Goal: Information Seeking & Learning: Learn about a topic

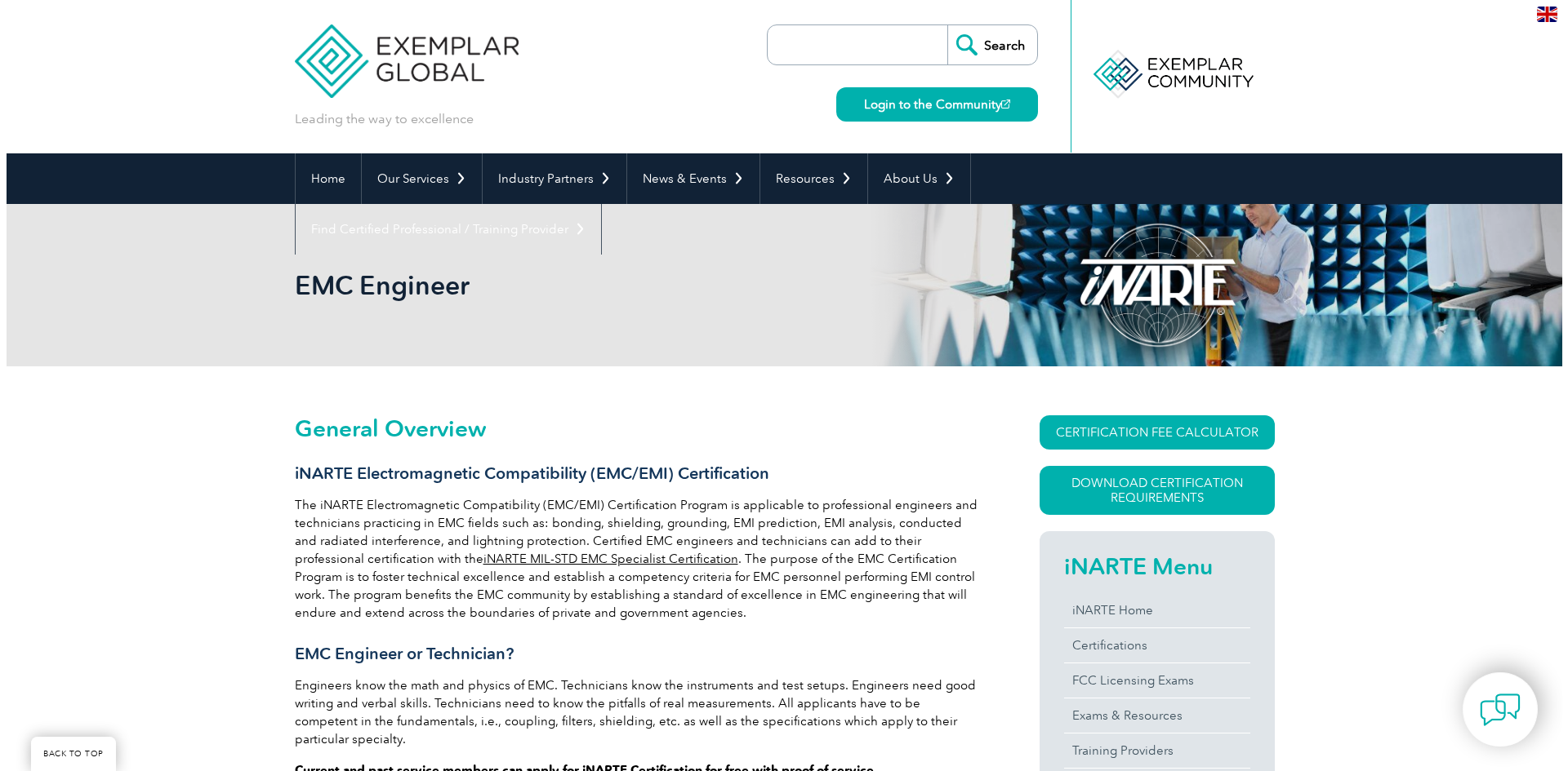
scroll to position [326, 0]
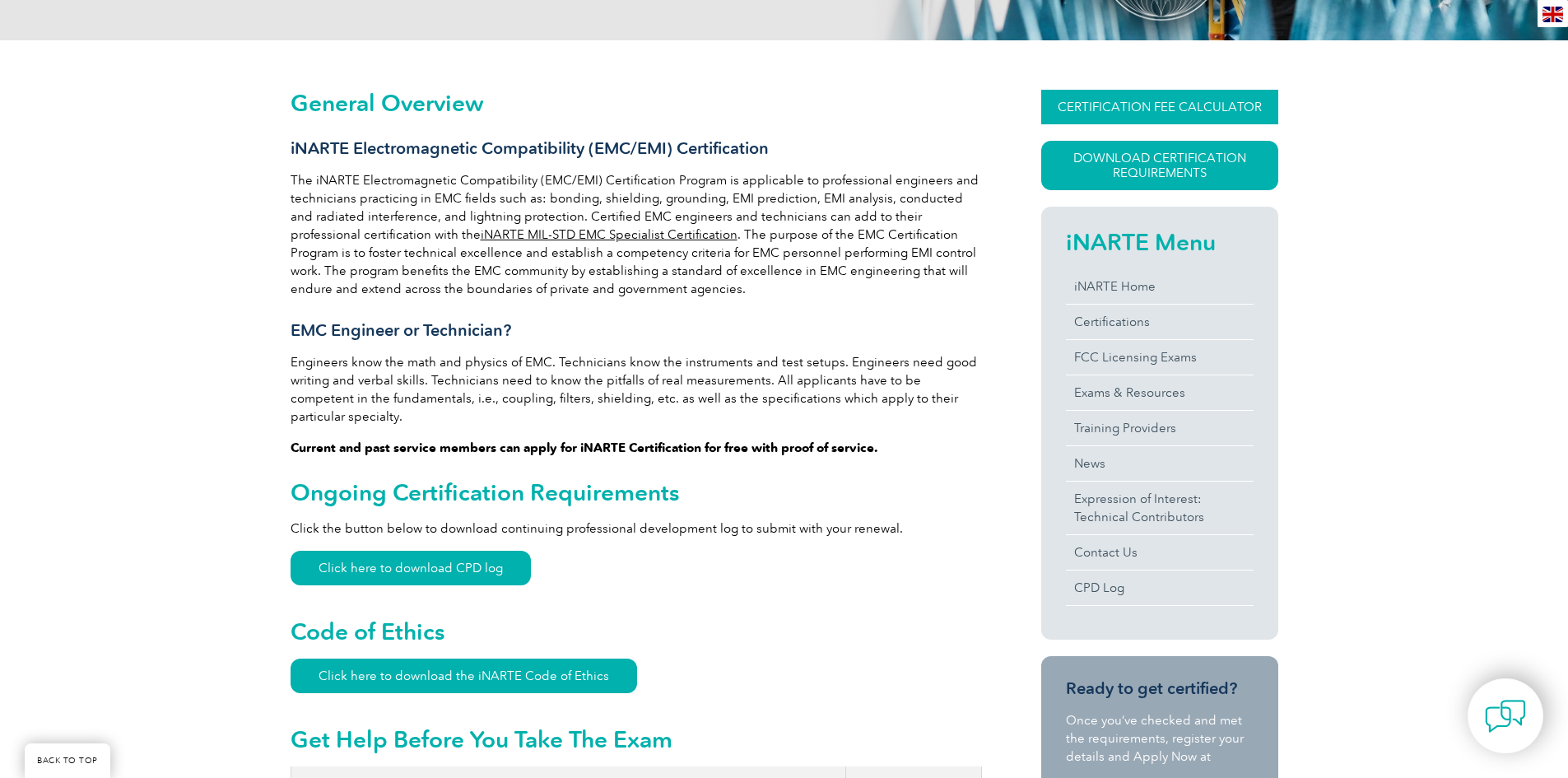
click at [1158, 102] on link "CERTIFICATION FEE CALCULATOR" at bounding box center [1160, 107] width 237 height 35
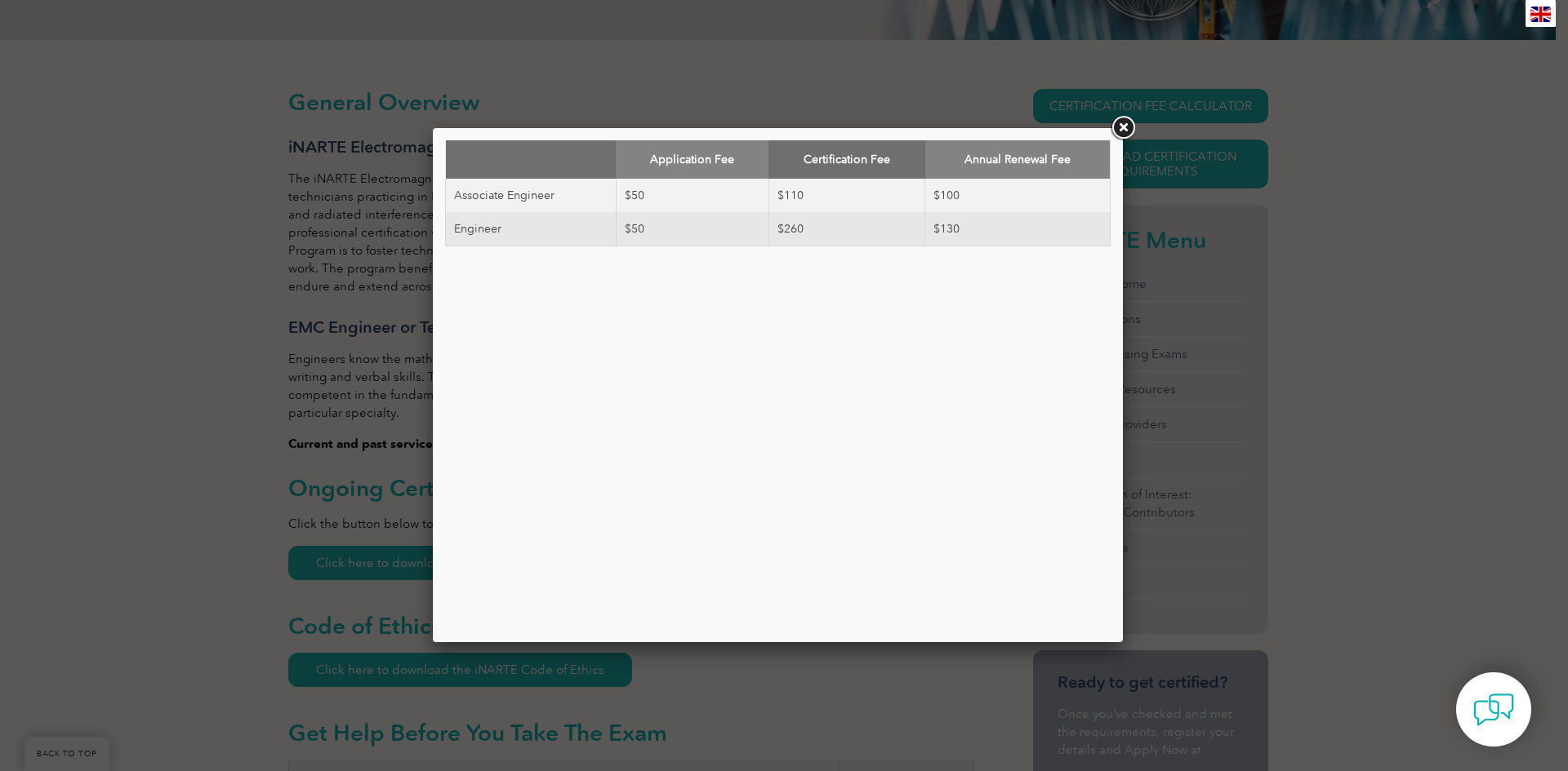
click at [158, 526] on div "Application Fee Certification Fee Annual Renewal Fee Associate Engineer $50 $11…" at bounding box center [784, 386] width 1568 height 771
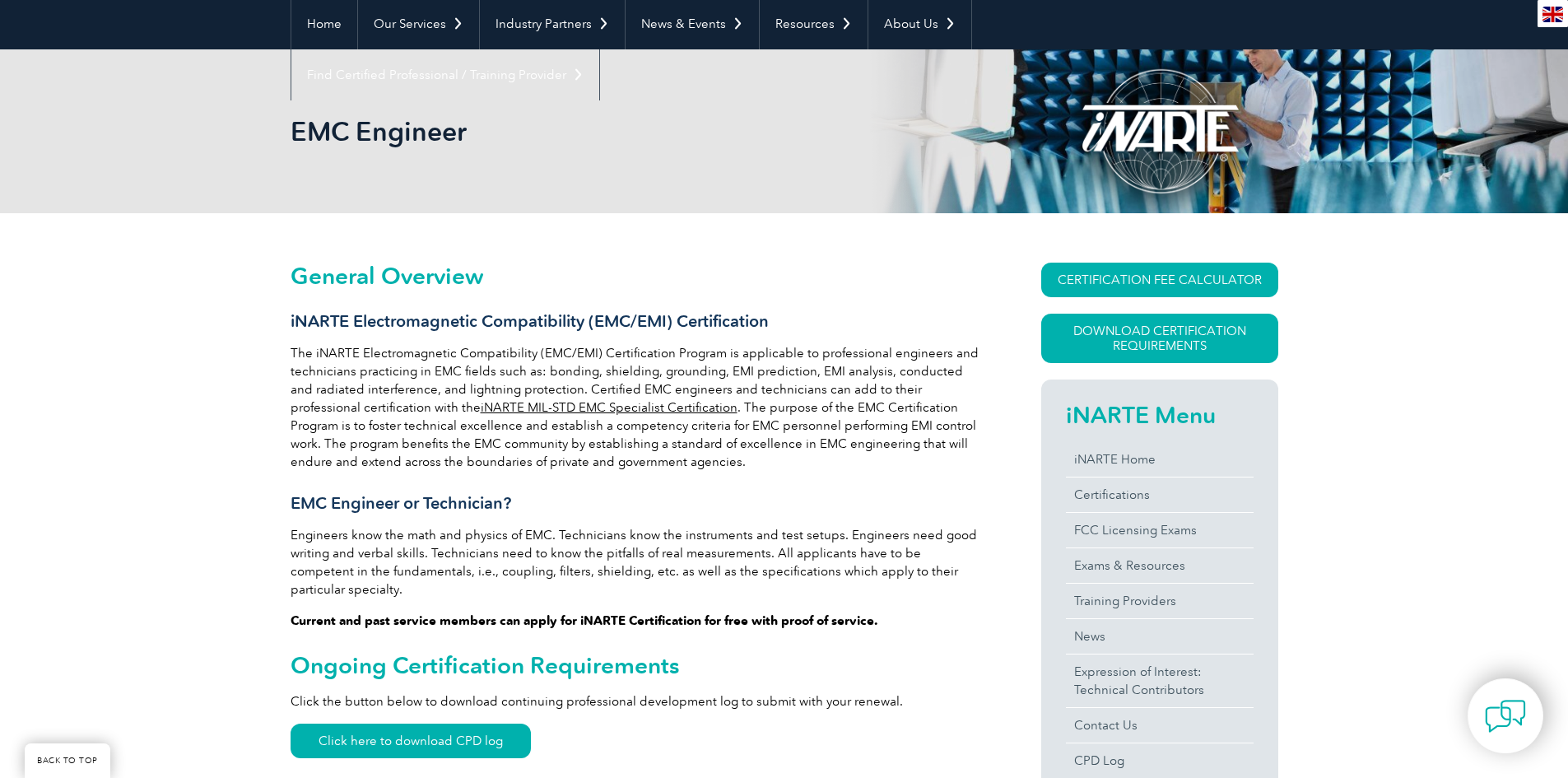
scroll to position [0, 0]
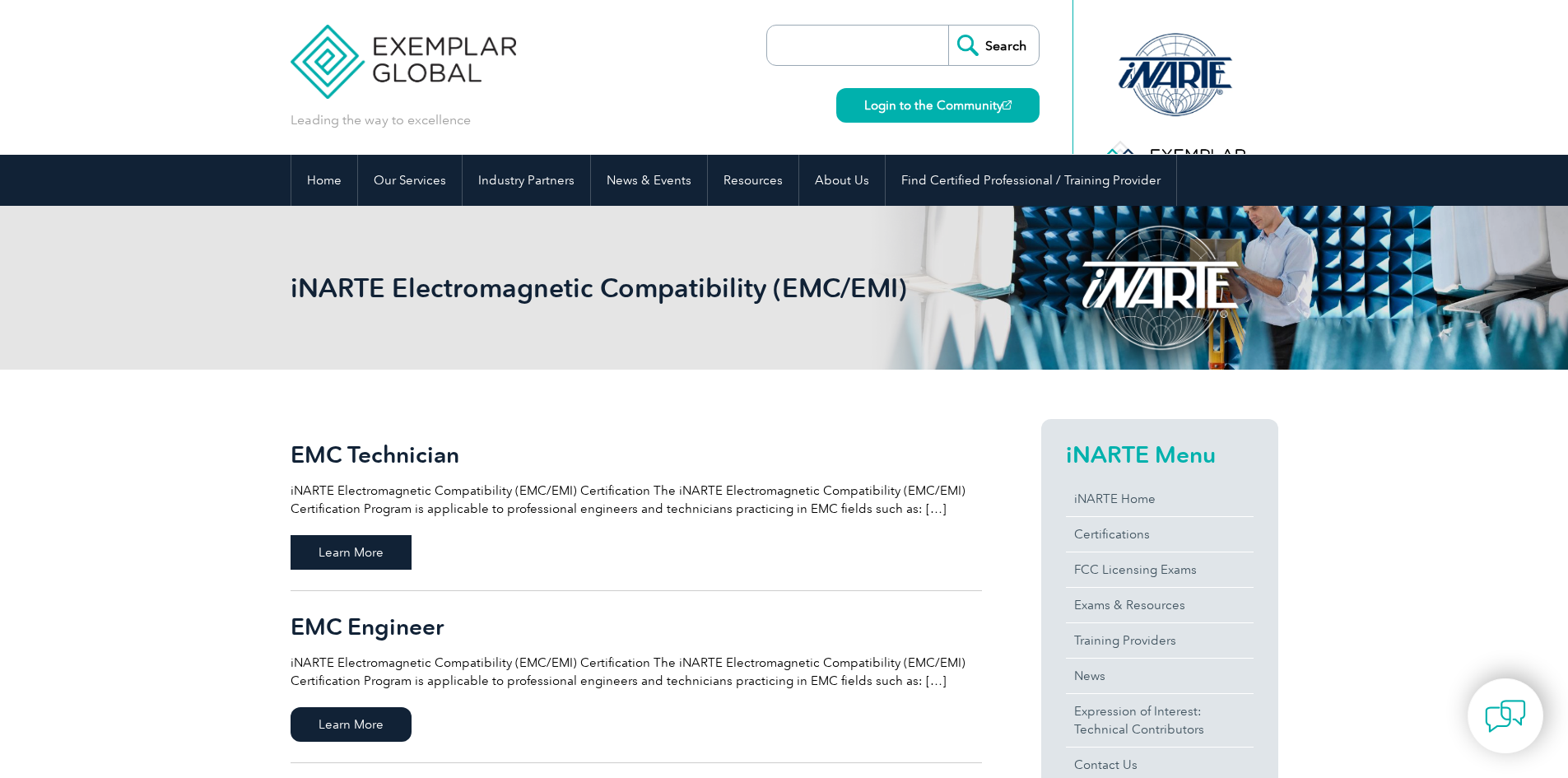
click at [359, 548] on span "Learn More" at bounding box center [351, 553] width 121 height 35
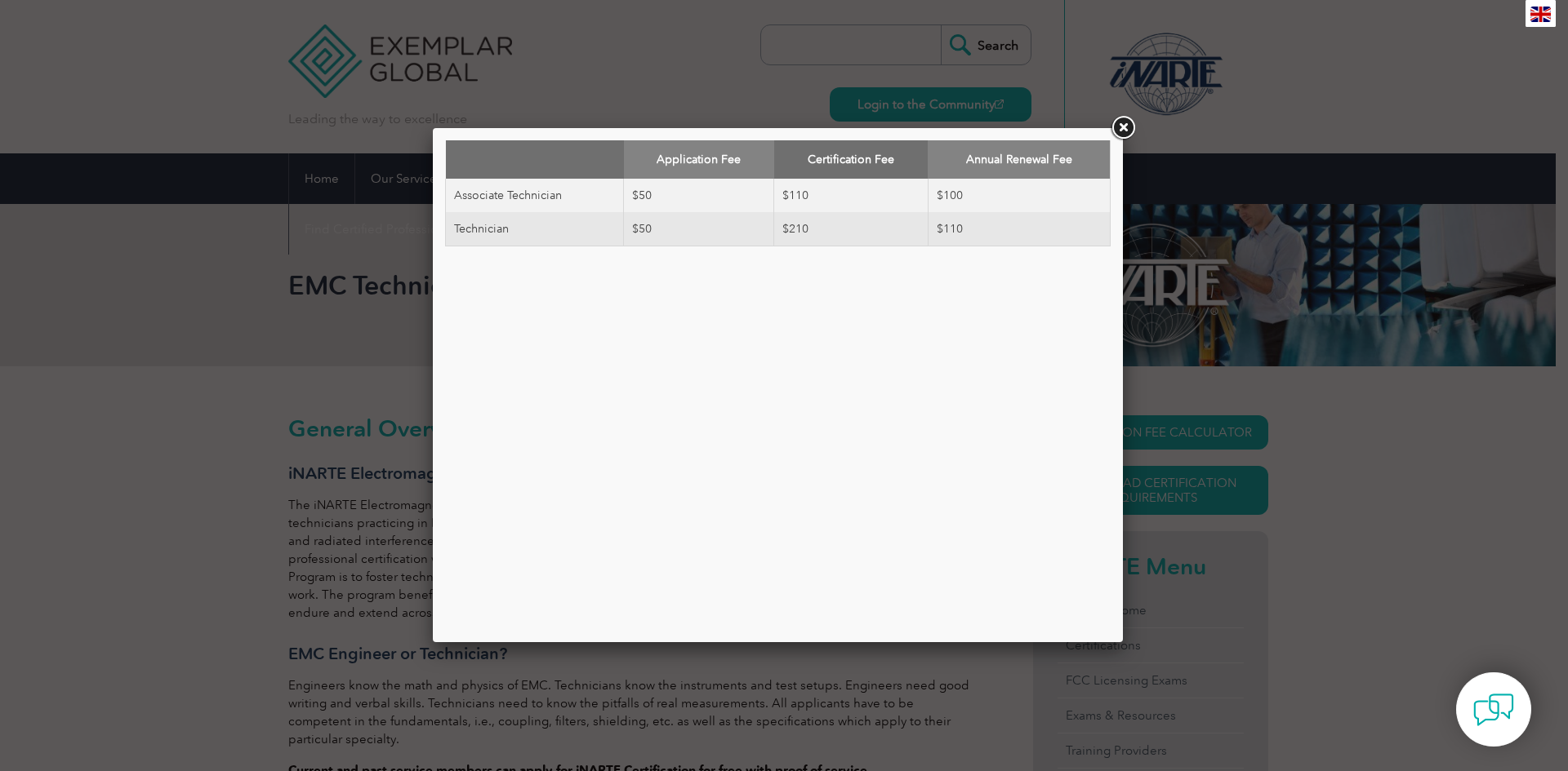
click at [1123, 124] on link at bounding box center [1122, 128] width 29 height 29
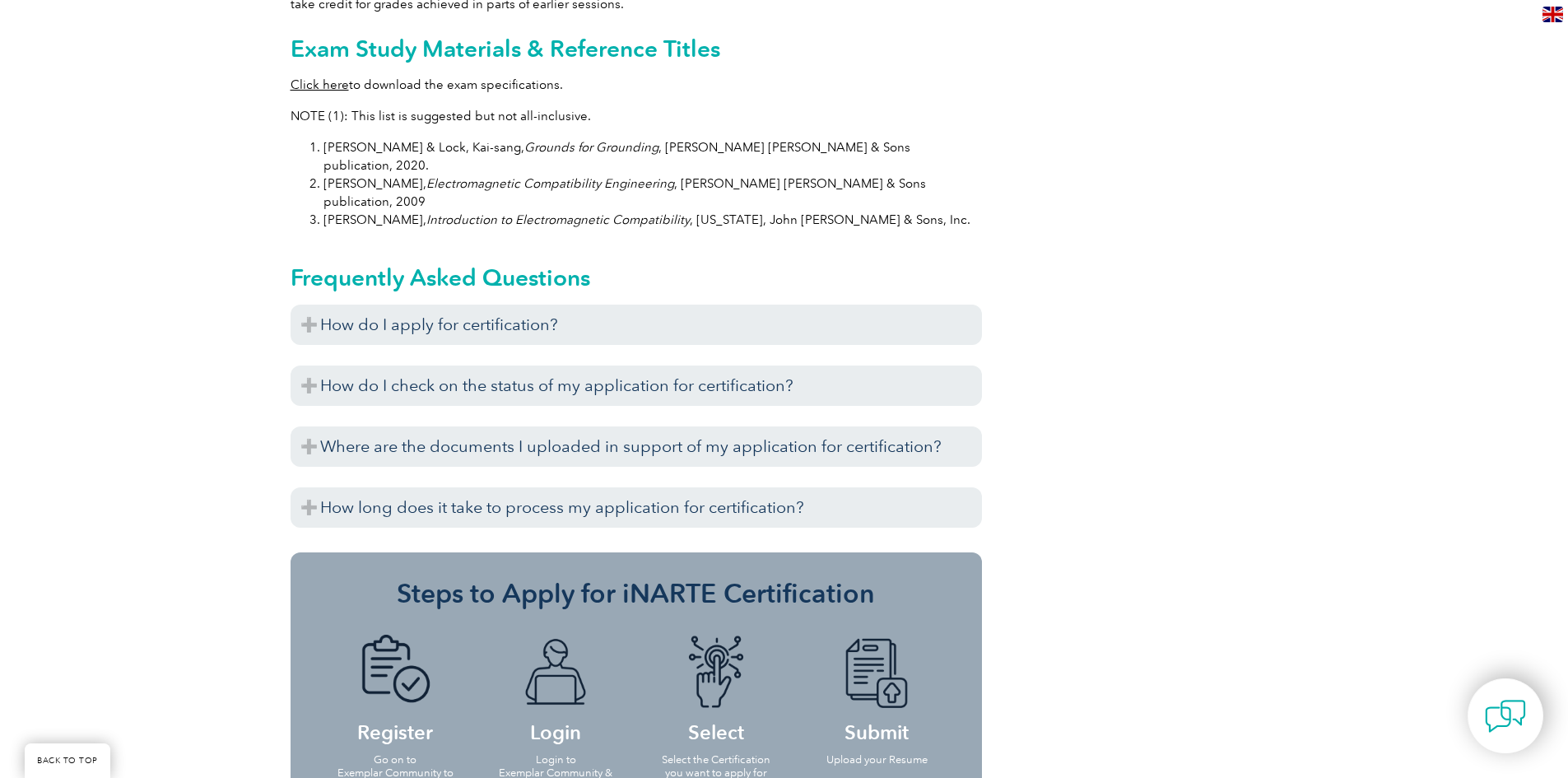
scroll to position [1895, 0]
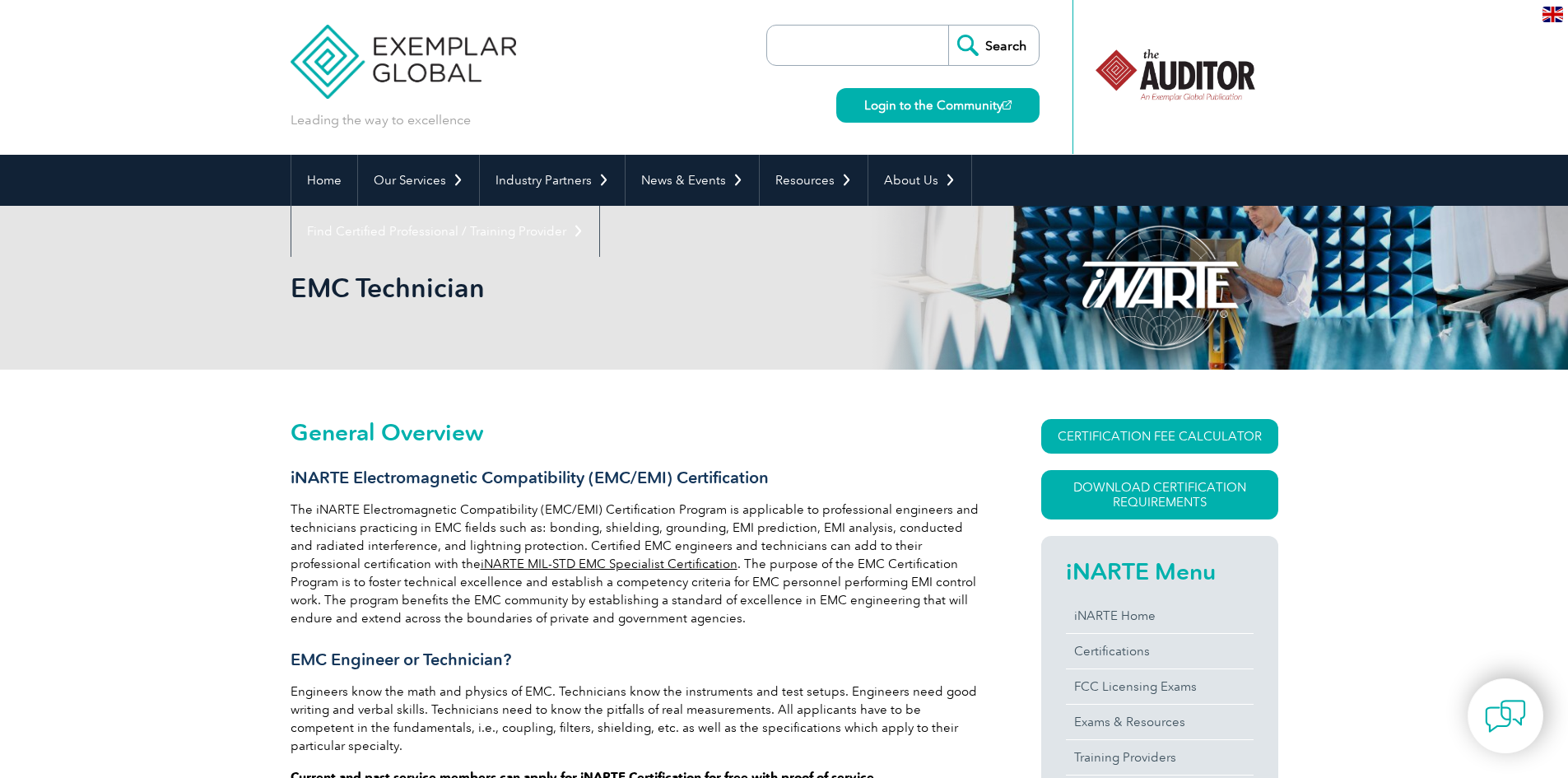
click at [480, 558] on link "iNARTE MIL-STD EMC Specialist Certification" at bounding box center [609, 564] width 257 height 15
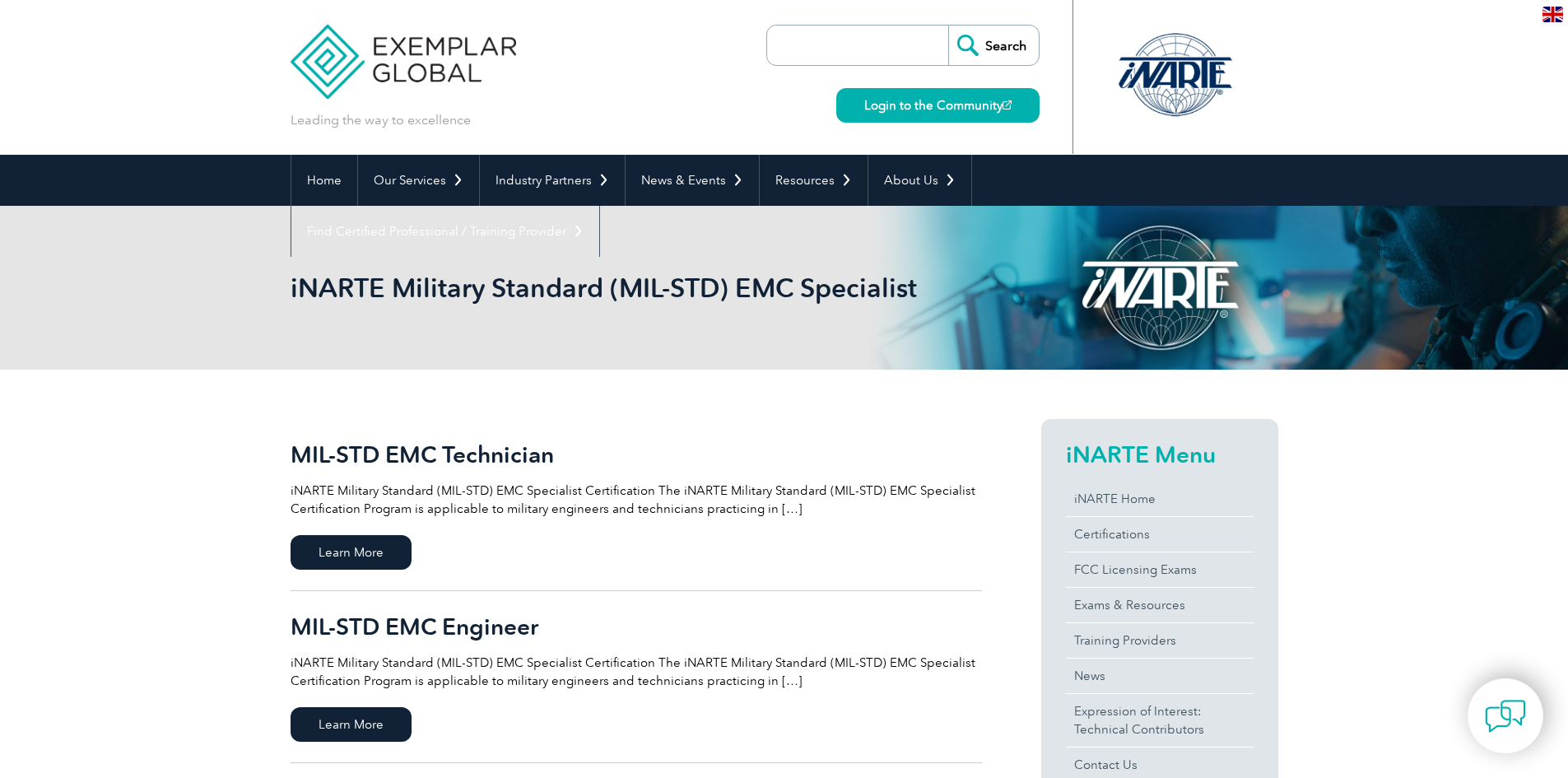
scroll to position [83, 0]
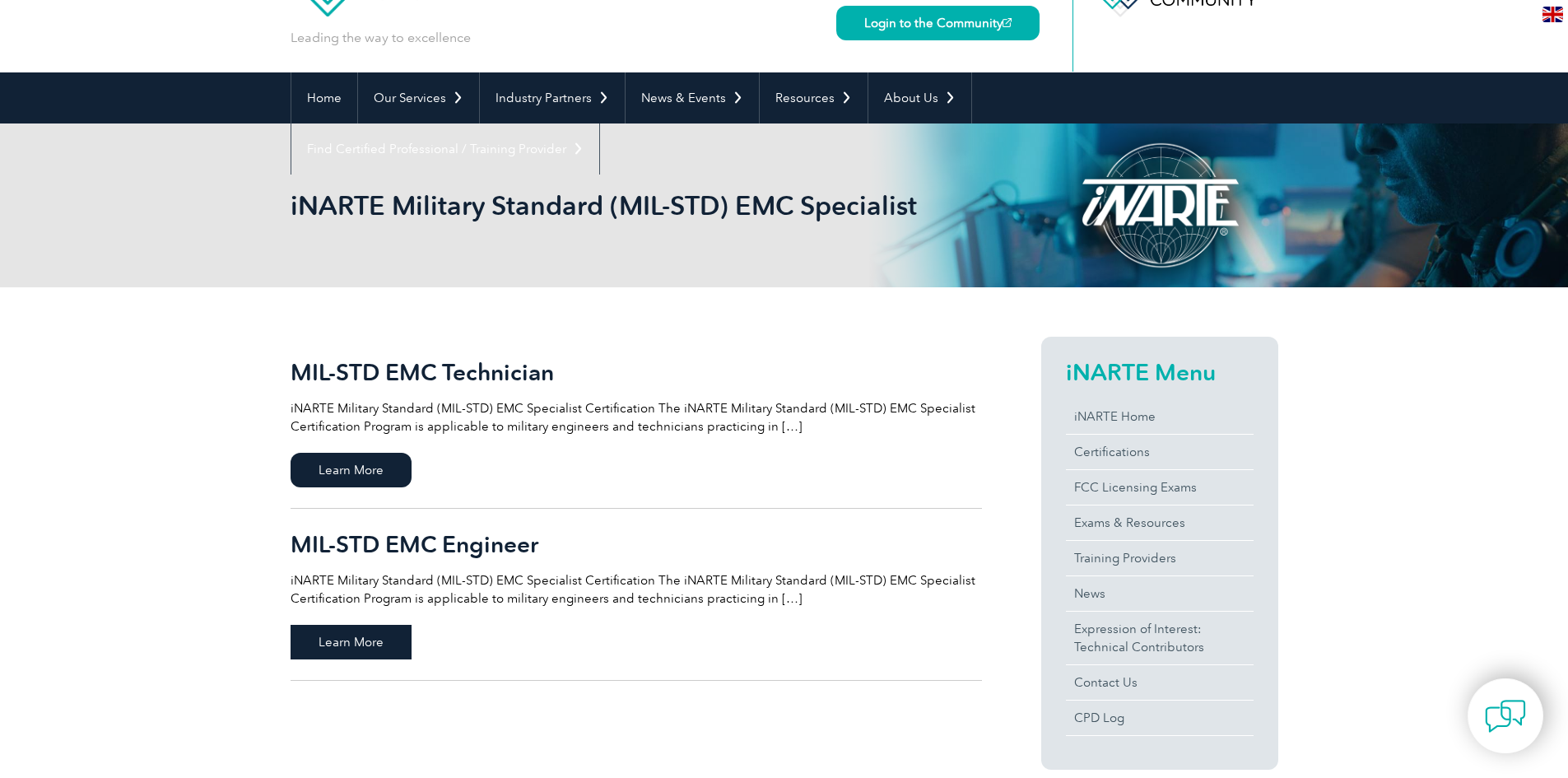
click at [338, 649] on span "Learn More" at bounding box center [351, 642] width 121 height 35
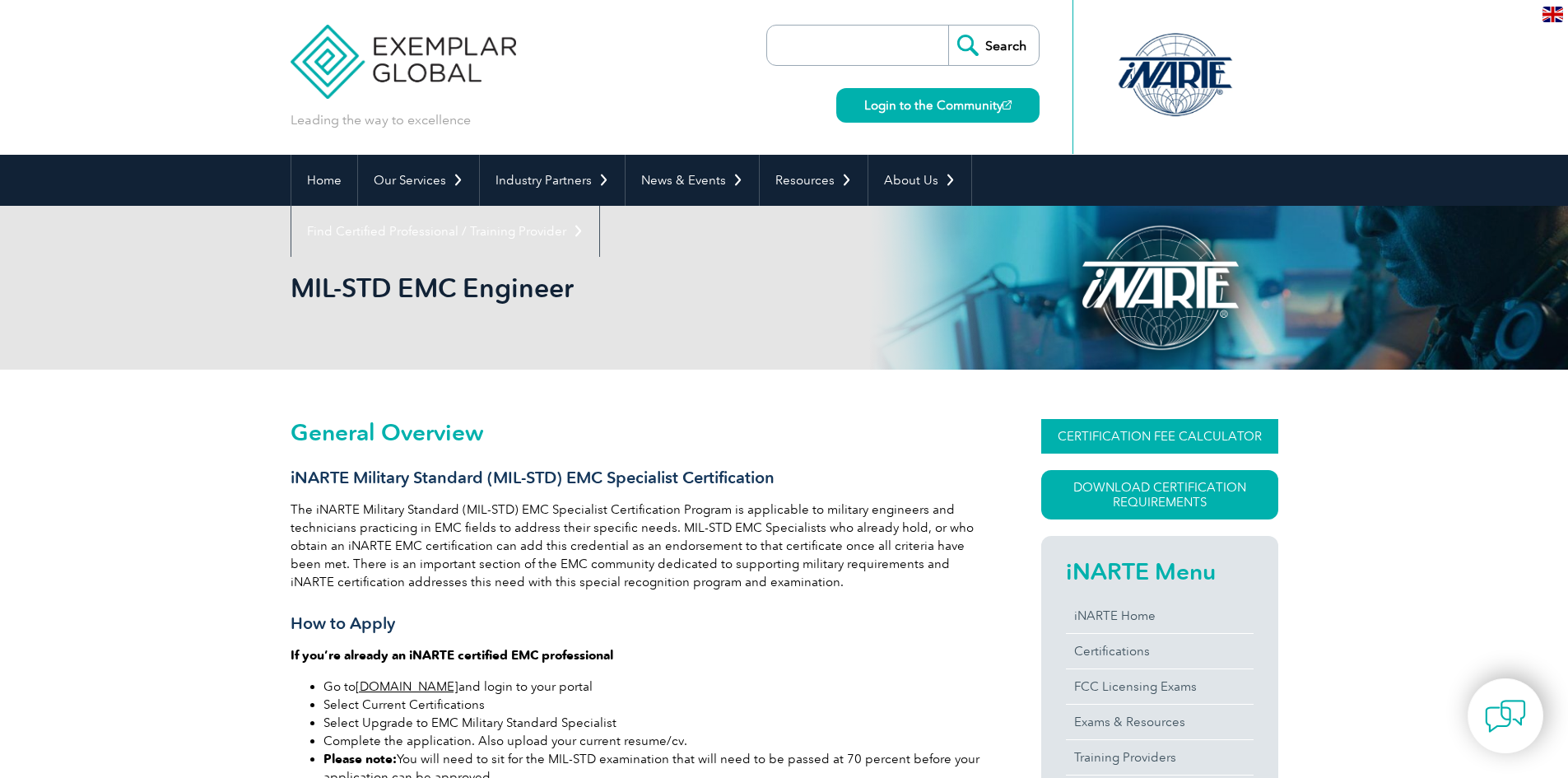
click at [1107, 445] on link "CERTIFICATION FEE CALCULATOR" at bounding box center [1160, 437] width 237 height 35
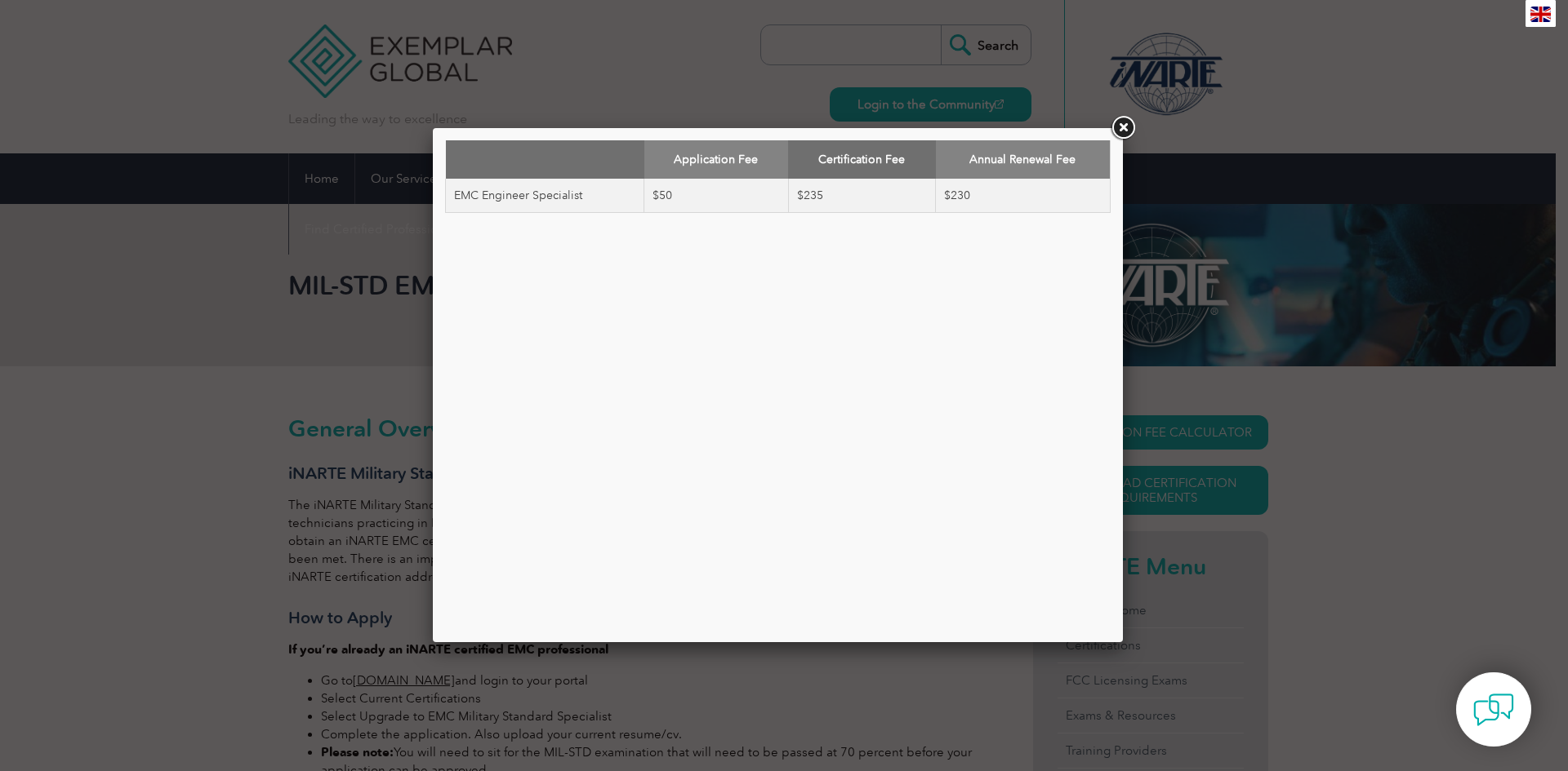
click at [140, 556] on div "Application Fee Certification Fee Annual Renewal Fee EMC Engineer Specialist $5…" at bounding box center [784, 386] width 1568 height 771
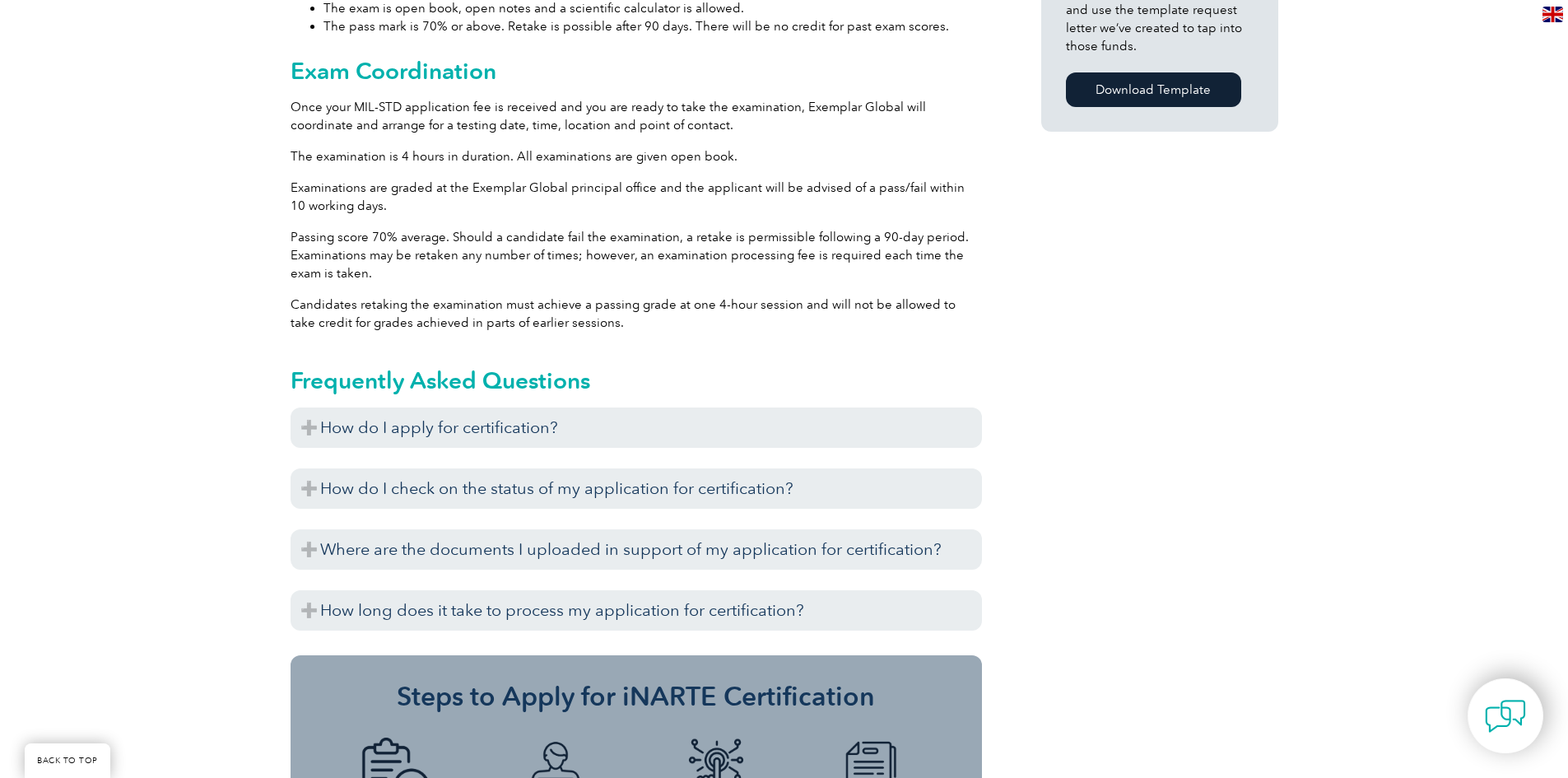
scroll to position [1565, 0]
